Goal: Check status: Check status

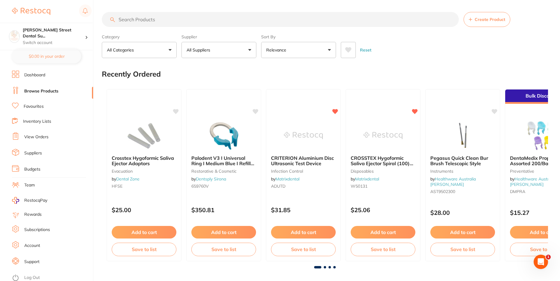
click at [38, 136] on link "View Orders" at bounding box center [36, 137] width 24 height 6
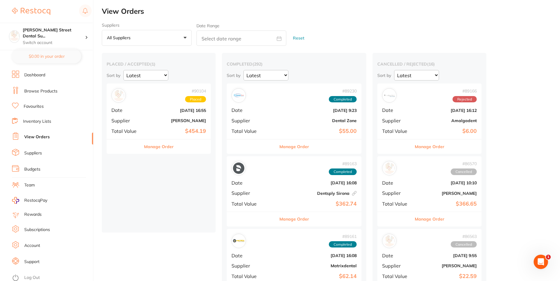
click at [153, 122] on b "[PERSON_NAME]" at bounding box center [176, 120] width 60 height 5
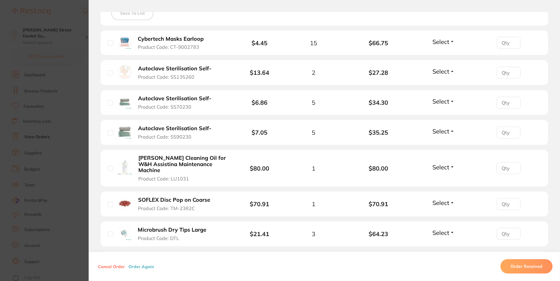
scroll to position [72, 0]
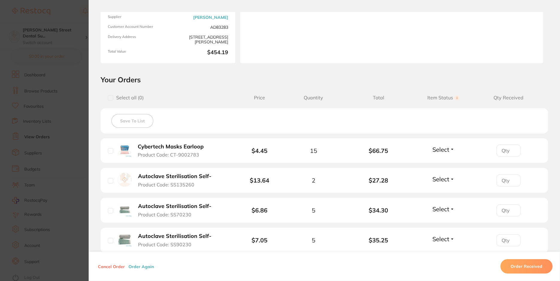
click at [445, 150] on span "Select" at bounding box center [440, 149] width 17 height 7
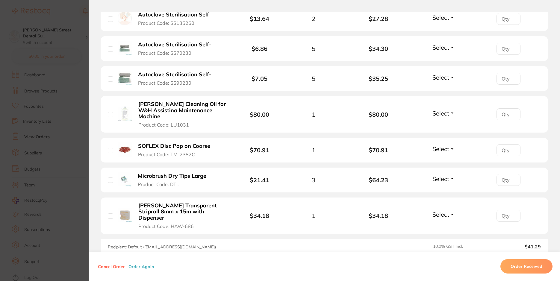
scroll to position [252, 0]
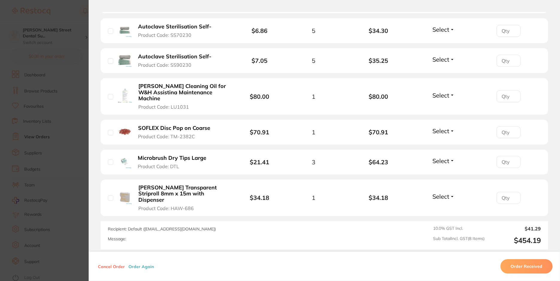
click at [79, 98] on section "Order ID: Restocq- 90104 Order Information Placed Order Order Date [DATE] 16:55…" at bounding box center [280, 140] width 560 height 281
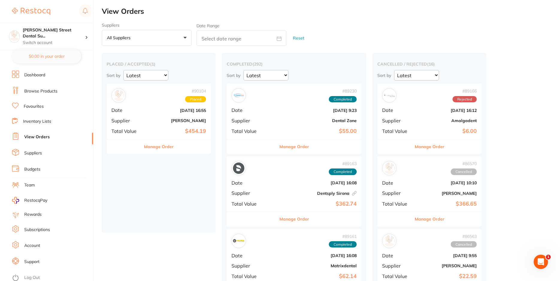
click at [174, 104] on div "# 90104 Placed Date [DATE] 16:55 Supplier [PERSON_NAME] Total Value $454.19" at bounding box center [159, 111] width 104 height 55
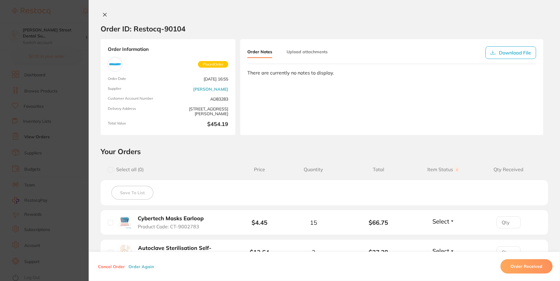
click at [77, 104] on section "Order ID: Restocq- 90104 Order Information Placed Order Order Date [DATE] 16:55…" at bounding box center [280, 140] width 560 height 281
